Goal: Find specific page/section: Find specific page/section

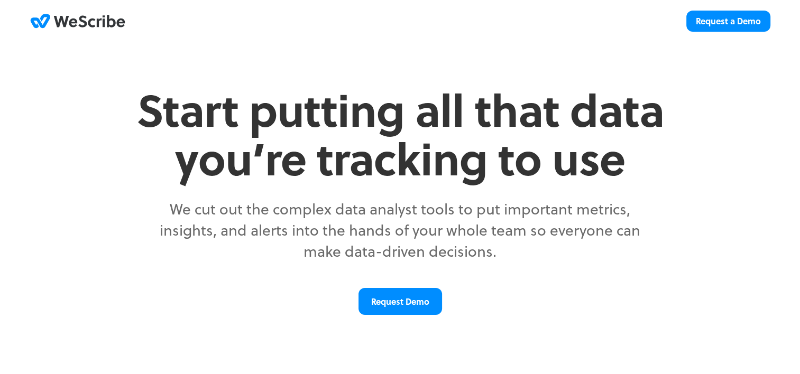
click at [98, 22] on icon at bounding box center [98, 23] width 5 height 8
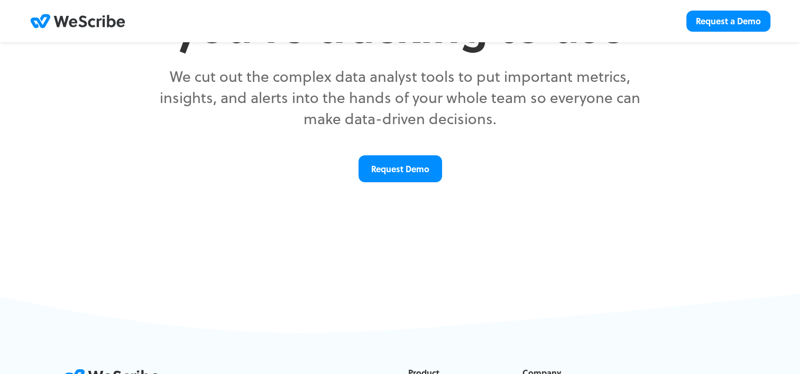
scroll to position [219, 0]
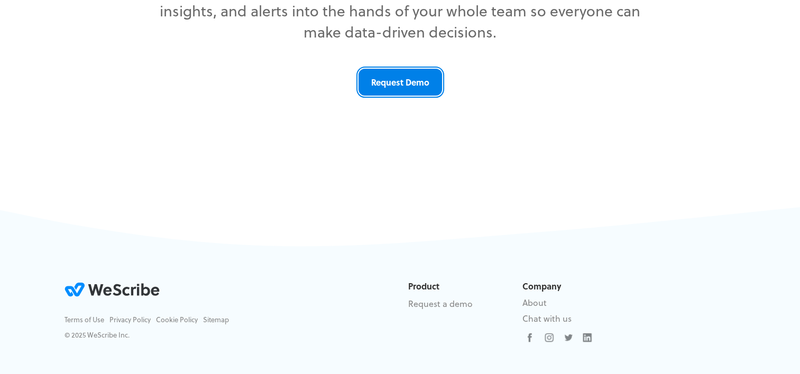
click at [411, 88] on link "Request Demo" at bounding box center [400, 82] width 84 height 27
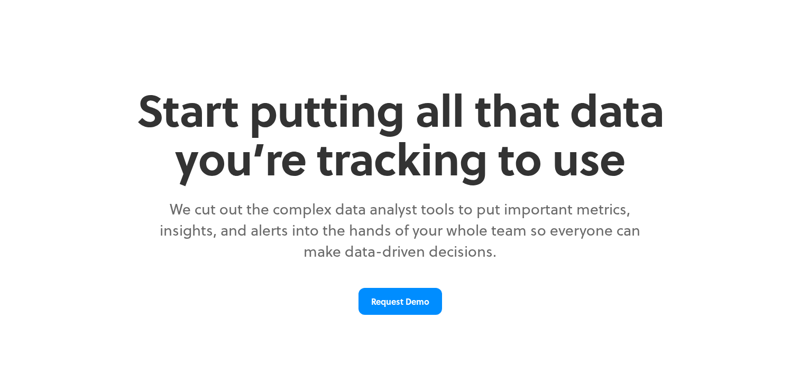
scroll to position [219, 0]
